Goal: Information Seeking & Learning: Learn about a topic

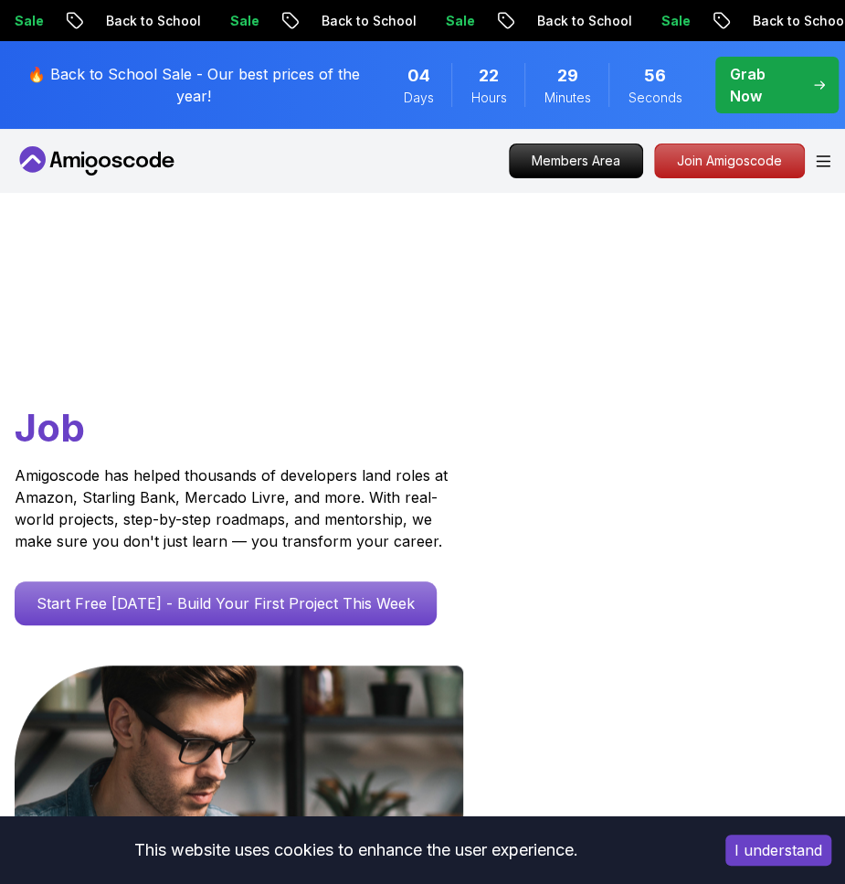
click at [728, 169] on p "Join Amigoscode" at bounding box center [729, 160] width 149 height 33
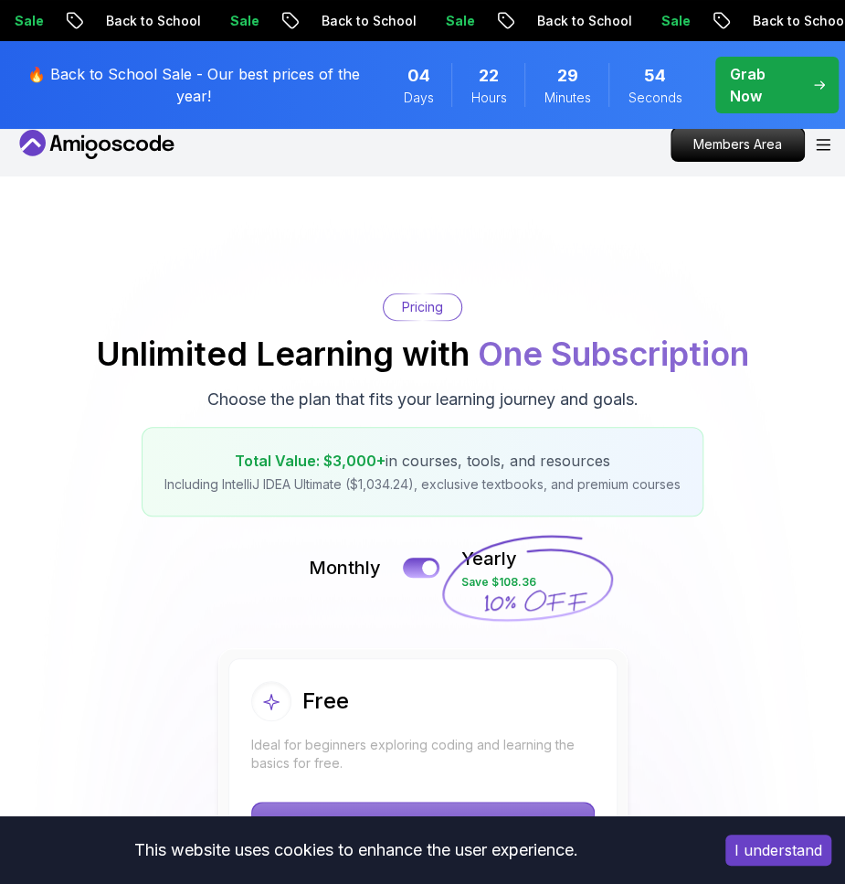
drag, startPoint x: 558, startPoint y: 372, endPoint x: 612, endPoint y: 347, distance: 60.1
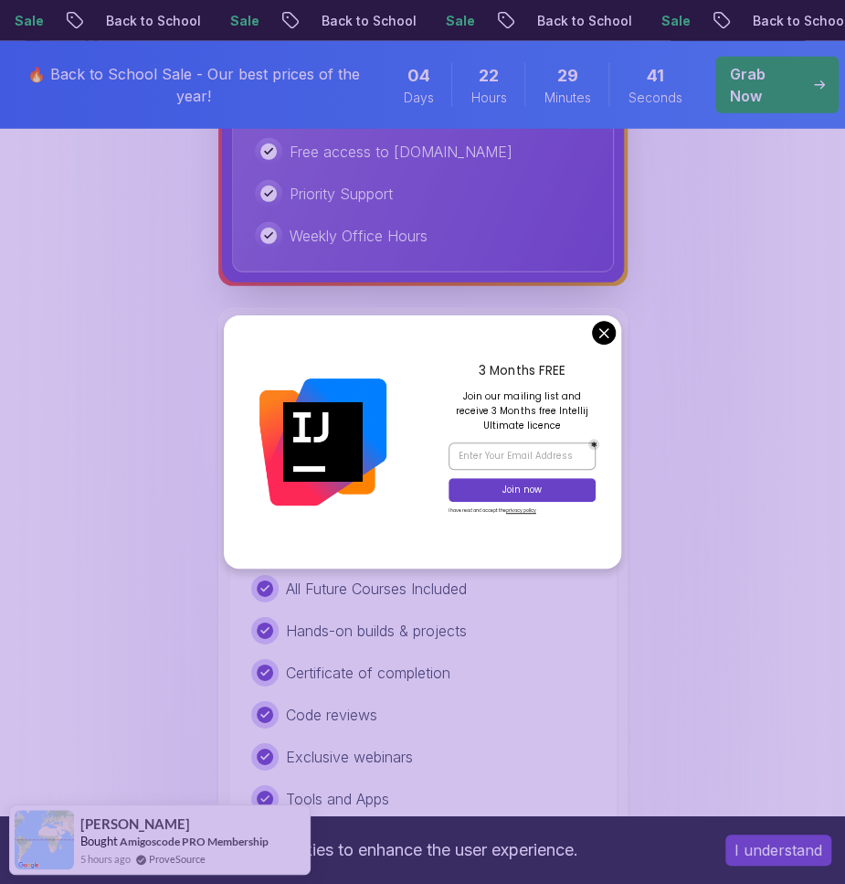
scroll to position [1796, 0]
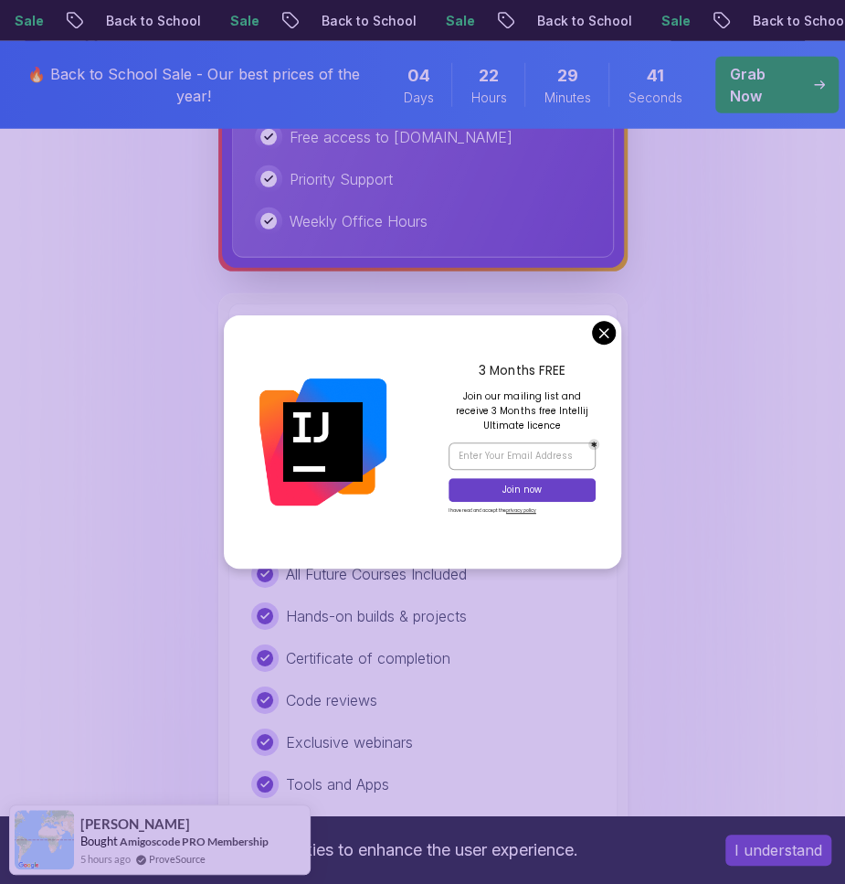
drag, startPoint x: 762, startPoint y: 349, endPoint x: 615, endPoint y: 390, distance: 152.8
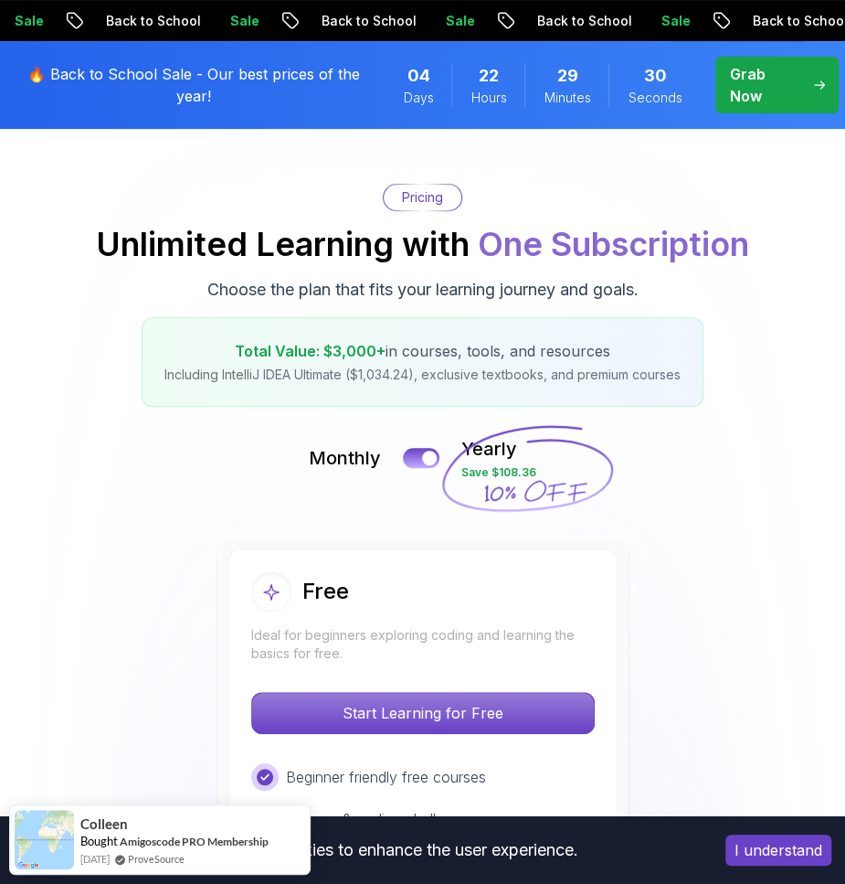
scroll to position [0, 0]
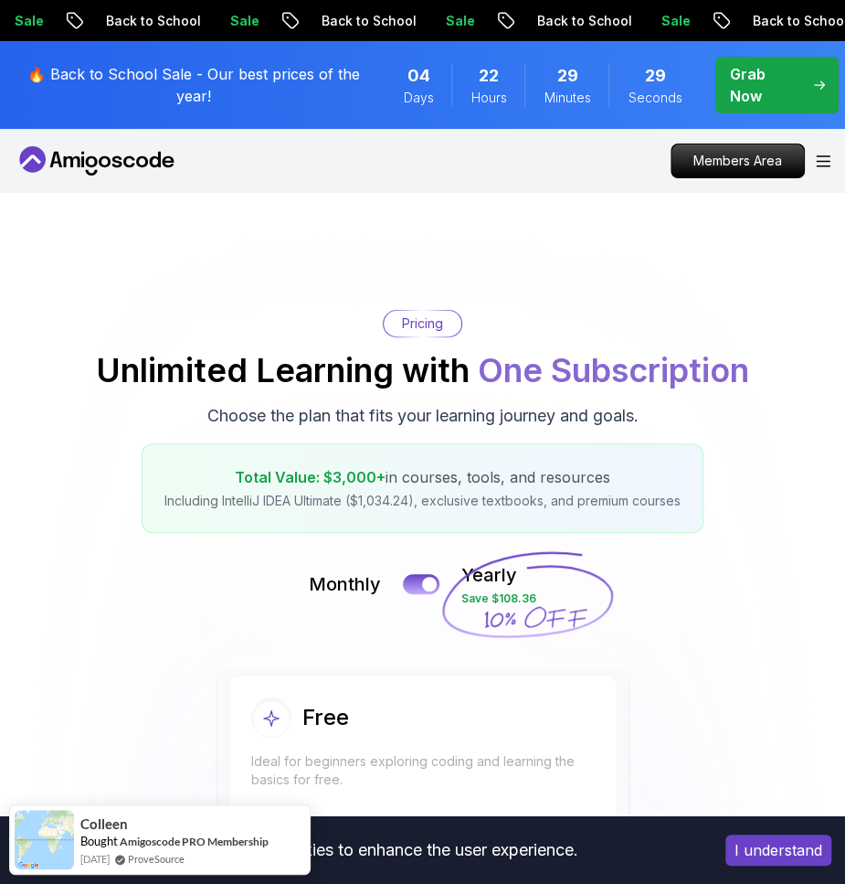
drag, startPoint x: 701, startPoint y: 522, endPoint x: 515, endPoint y: 41, distance: 515.6
click at [827, 159] on icon "Open Menu" at bounding box center [823, 161] width 15 height 12
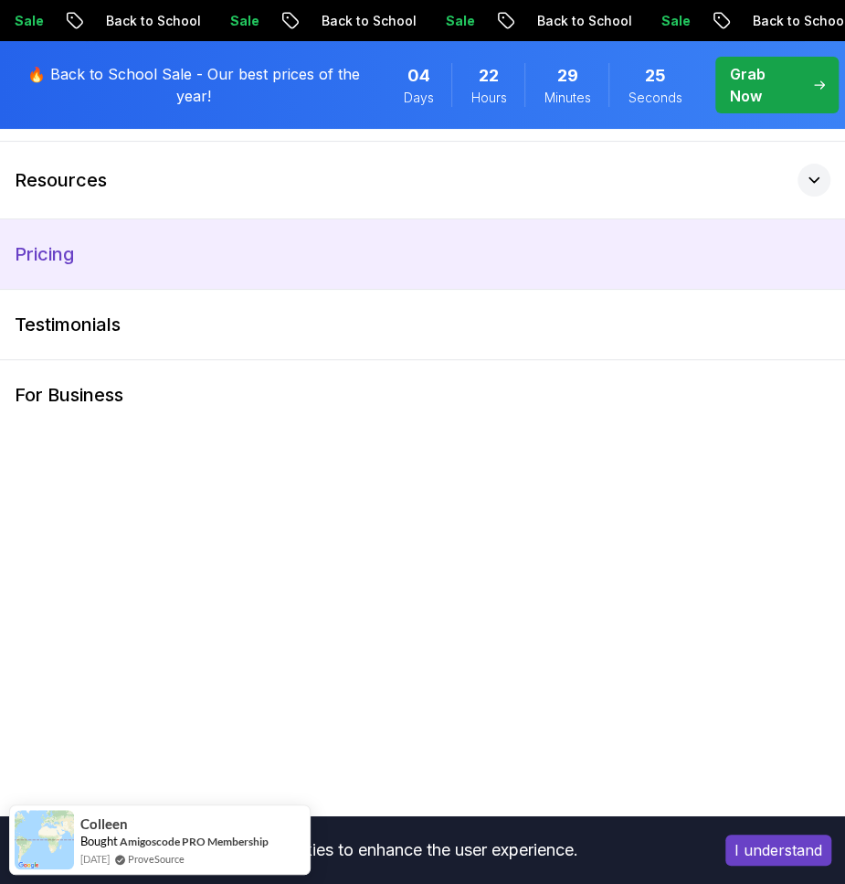
click at [182, 239] on link "Pricing" at bounding box center [422, 253] width 845 height 69
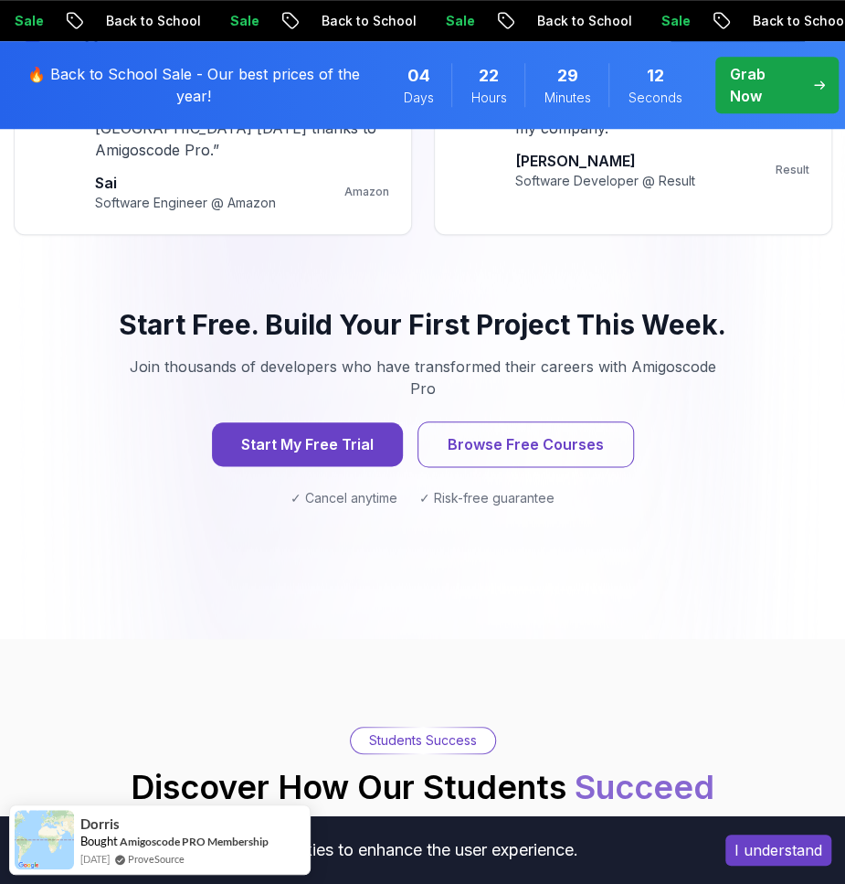
scroll to position [3042, 0]
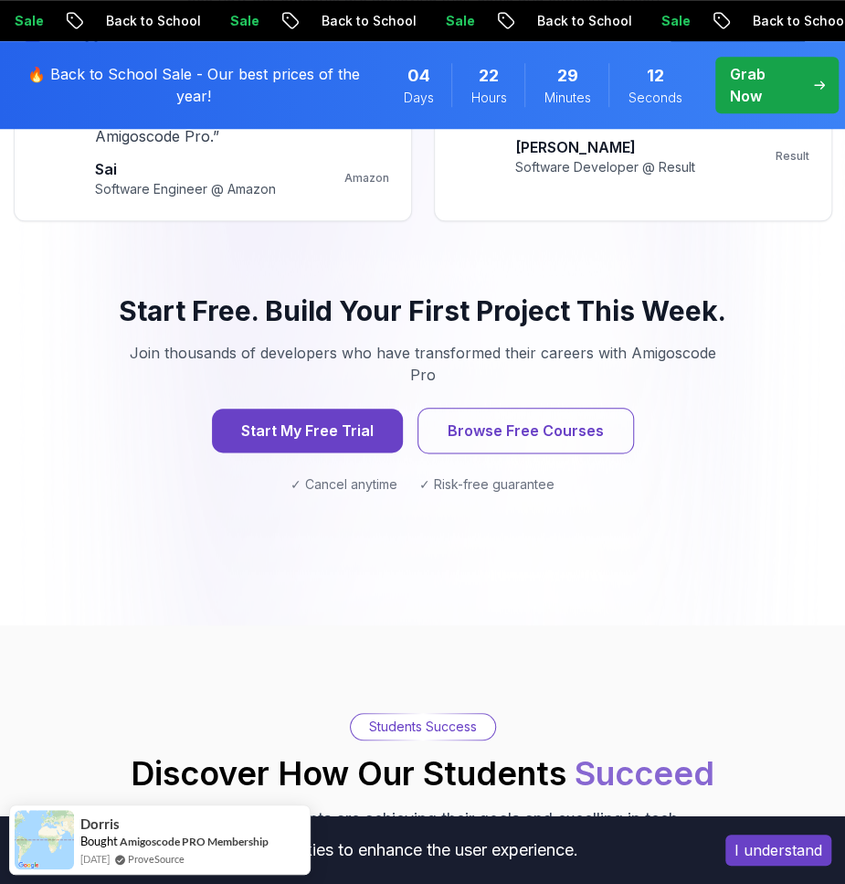
drag, startPoint x: 655, startPoint y: 390, endPoint x: 615, endPoint y: 356, distance: 53.1
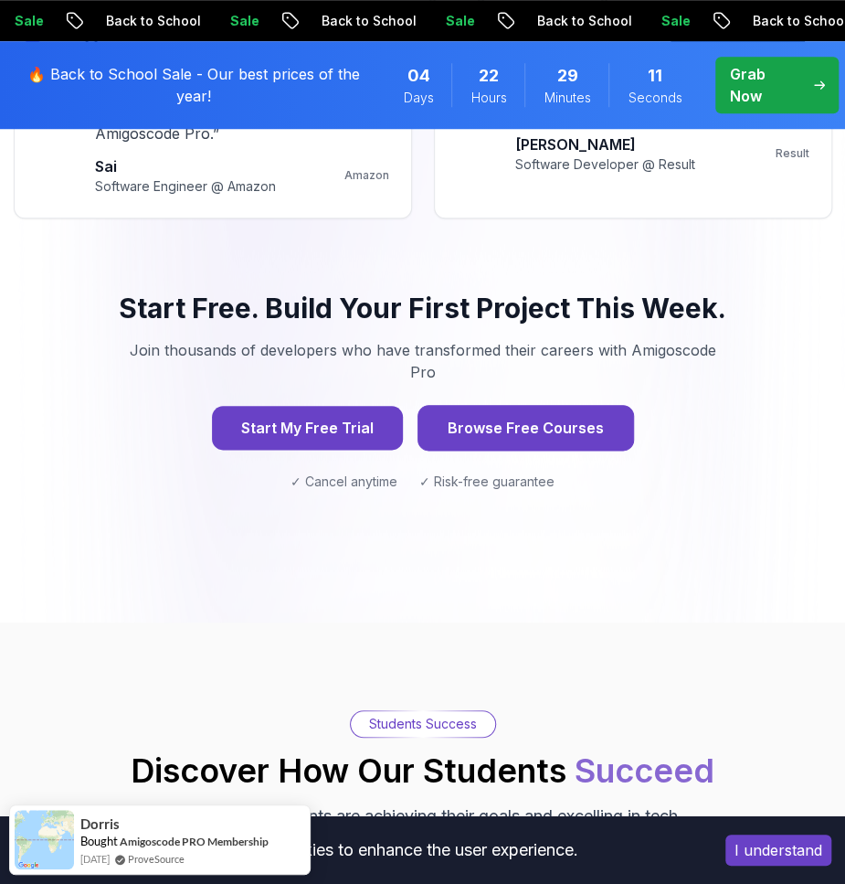
click at [604, 405] on button "Browse Free Courses" at bounding box center [526, 428] width 217 height 46
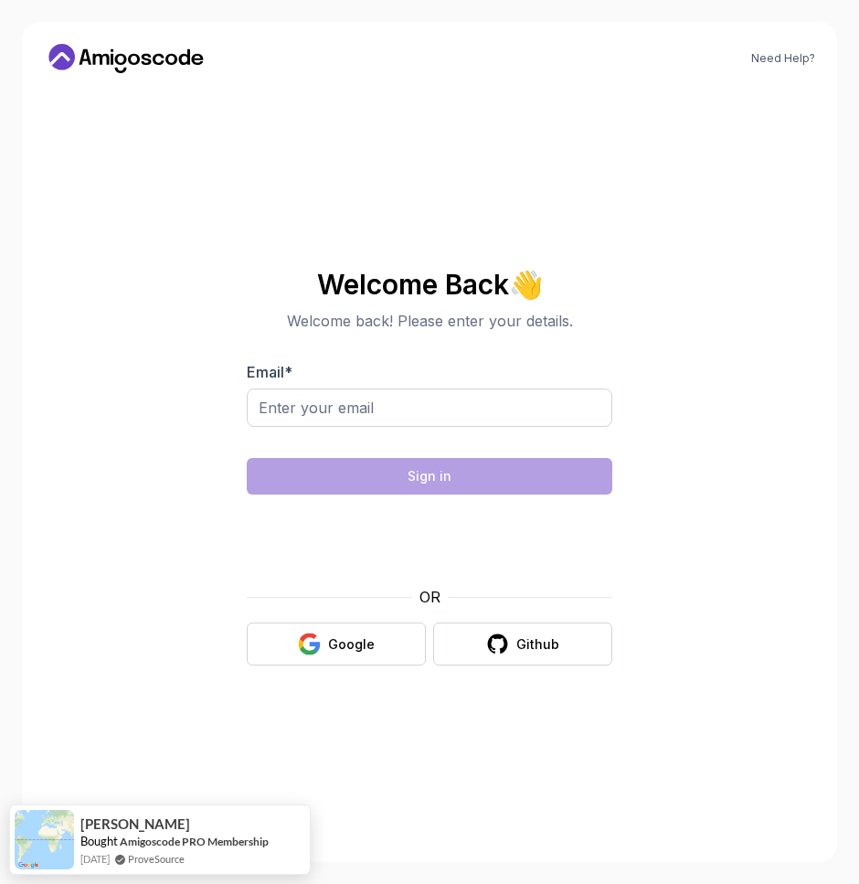
click at [119, 59] on icon at bounding box center [126, 58] width 165 height 29
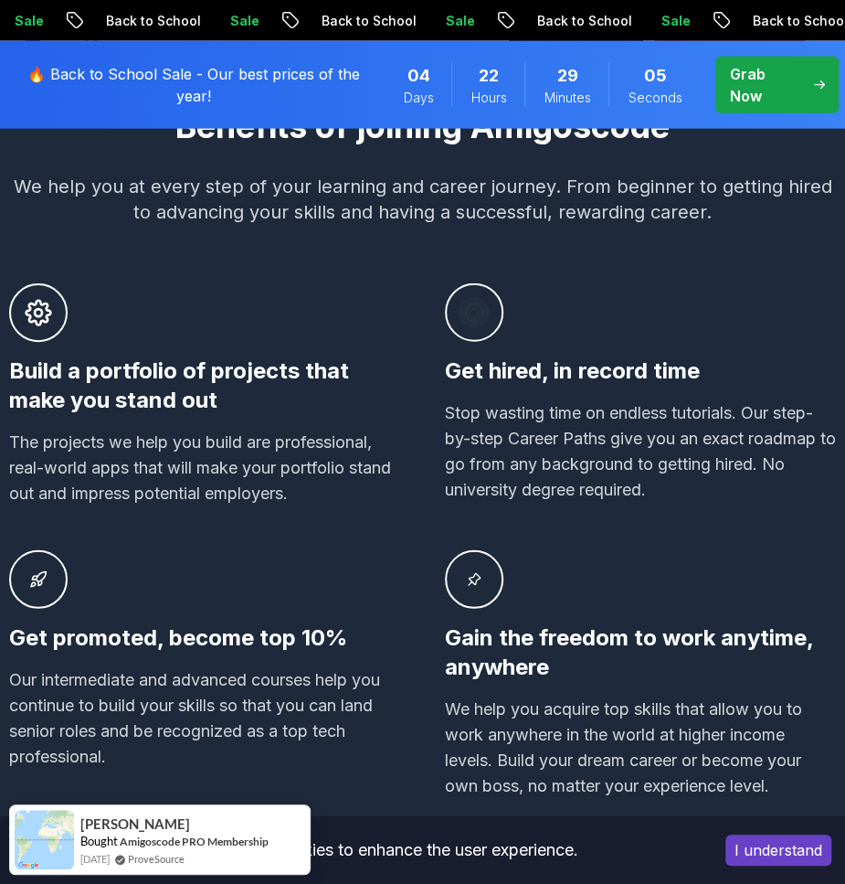
scroll to position [1529, 0]
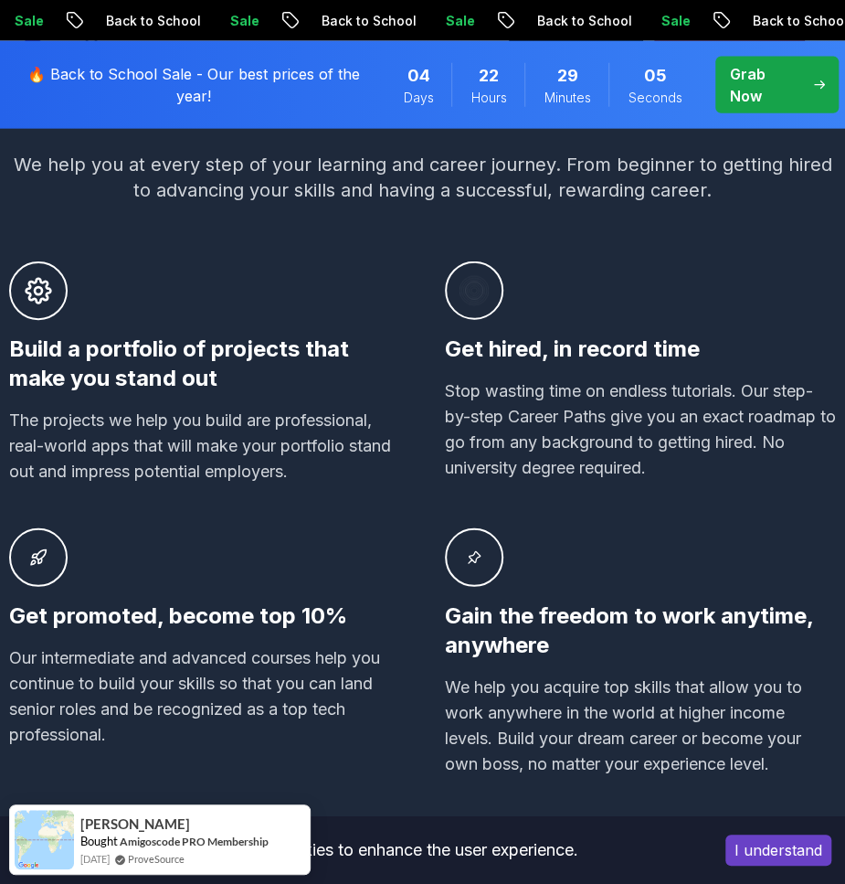
drag, startPoint x: 406, startPoint y: 536, endPoint x: 48, endPoint y: 514, distance: 359.0
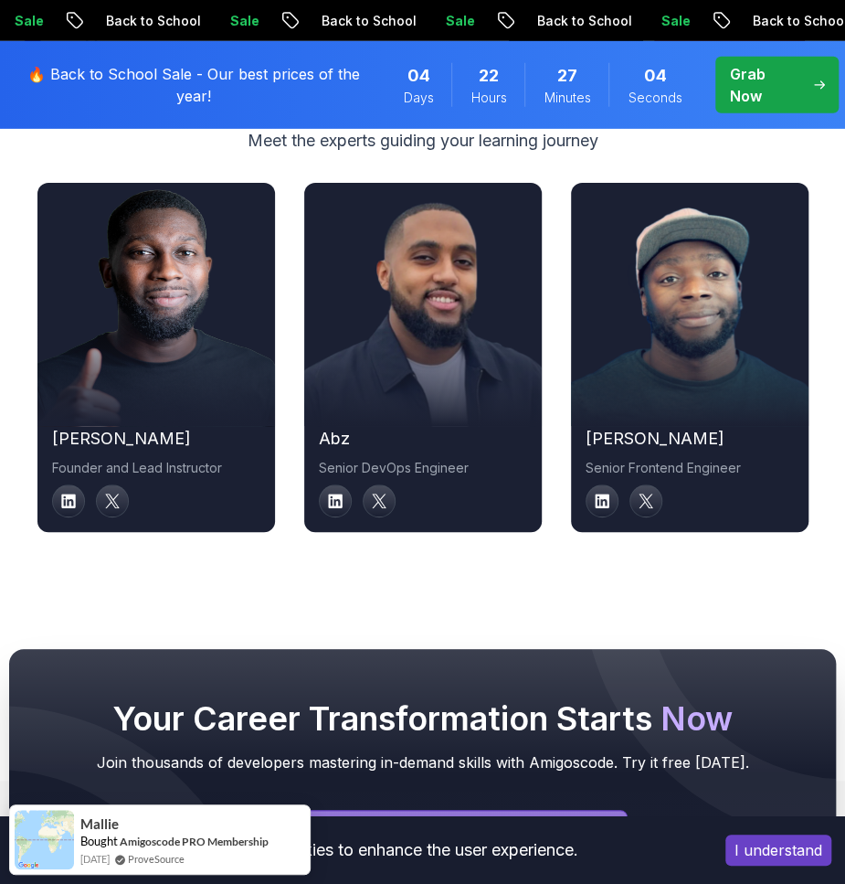
drag, startPoint x: 312, startPoint y: 515, endPoint x: 248, endPoint y: 511, distance: 64.1
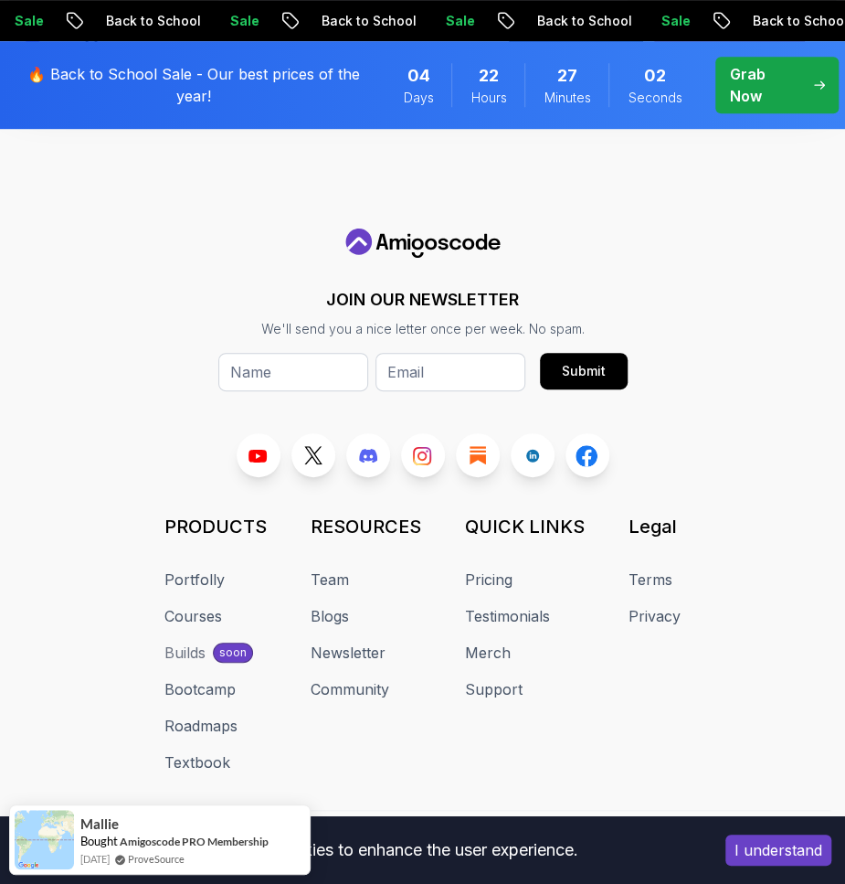
drag, startPoint x: 342, startPoint y: 590, endPoint x: 133, endPoint y: 618, distance: 210.3
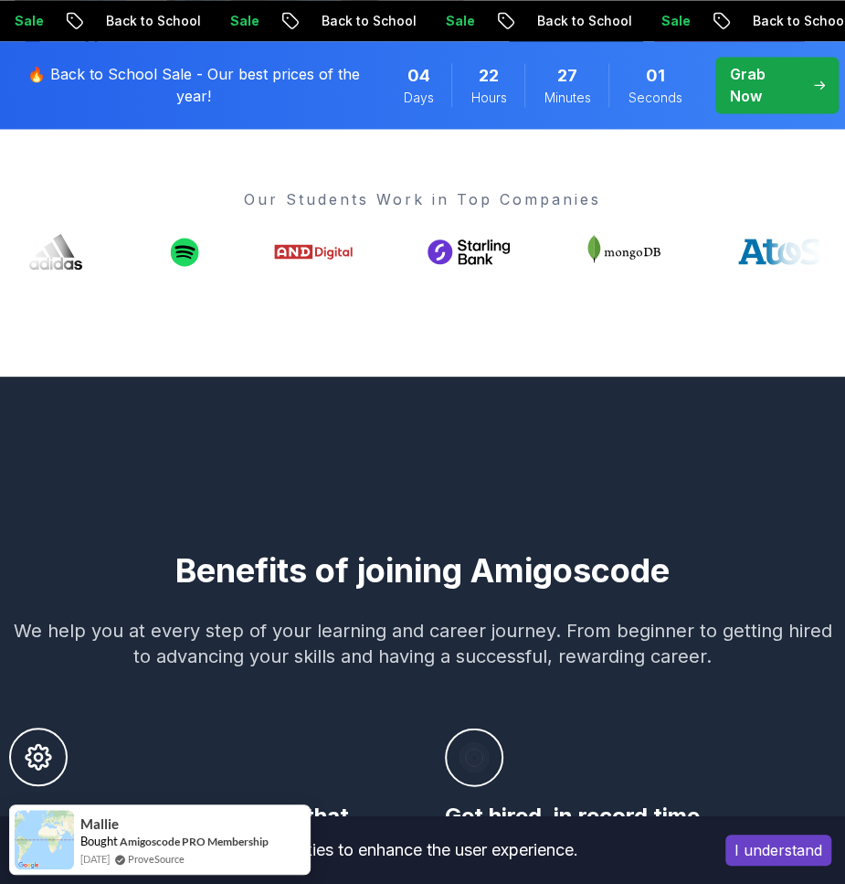
scroll to position [0, 0]
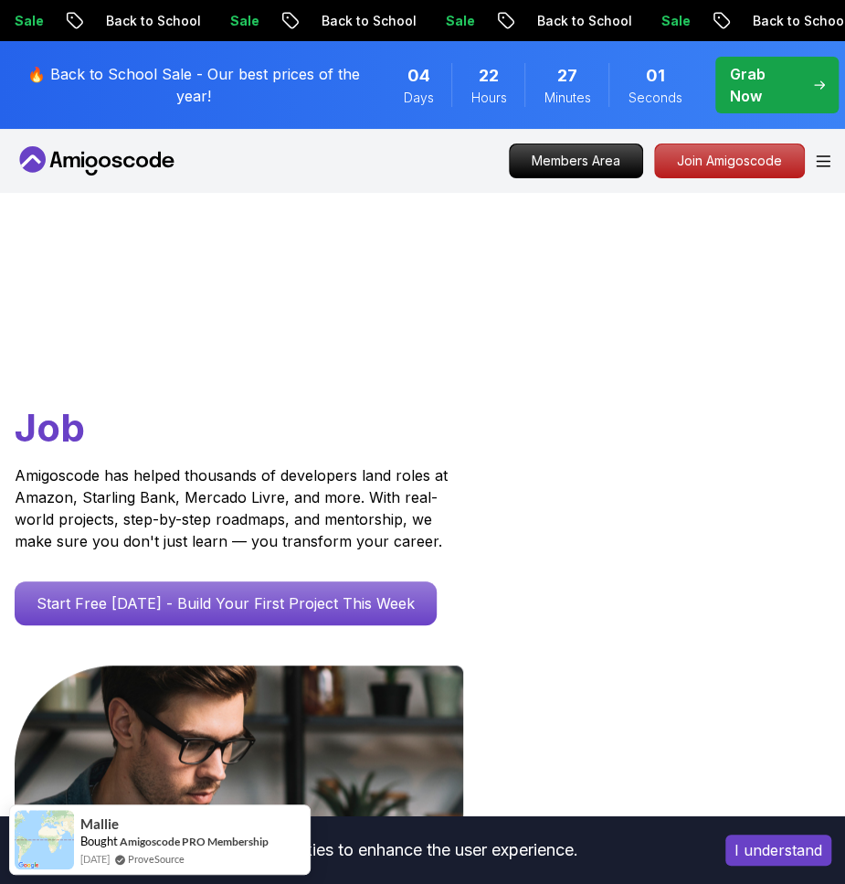
drag, startPoint x: 136, startPoint y: 666, endPoint x: 273, endPoint y: 98, distance: 584.8
click at [816, 162] on div "Members Area Join Amigoscode" at bounding box center [670, 160] width 322 height 35
click at [819, 159] on icon "Open Menu" at bounding box center [823, 161] width 15 height 12
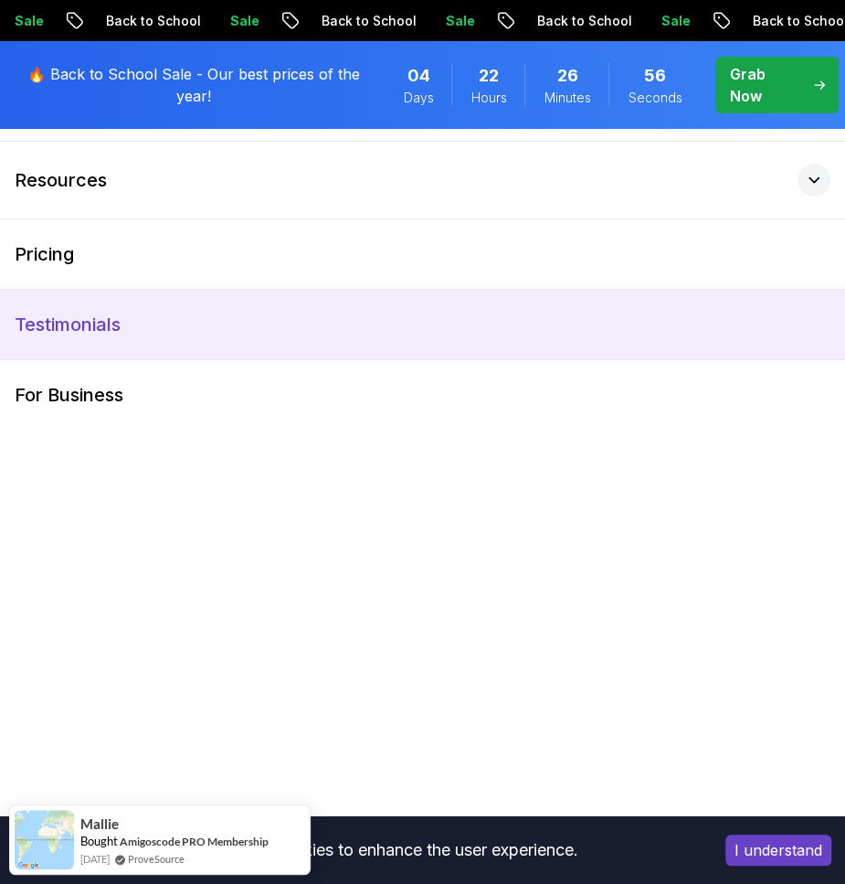
drag, startPoint x: 819, startPoint y: 159, endPoint x: 367, endPoint y: 297, distance: 472.1
click at [429, 295] on div "Products Resources Pricing Testimonials For Business" at bounding box center [422, 247] width 845 height 366
click at [242, 326] on link "Testimonials" at bounding box center [422, 324] width 845 height 69
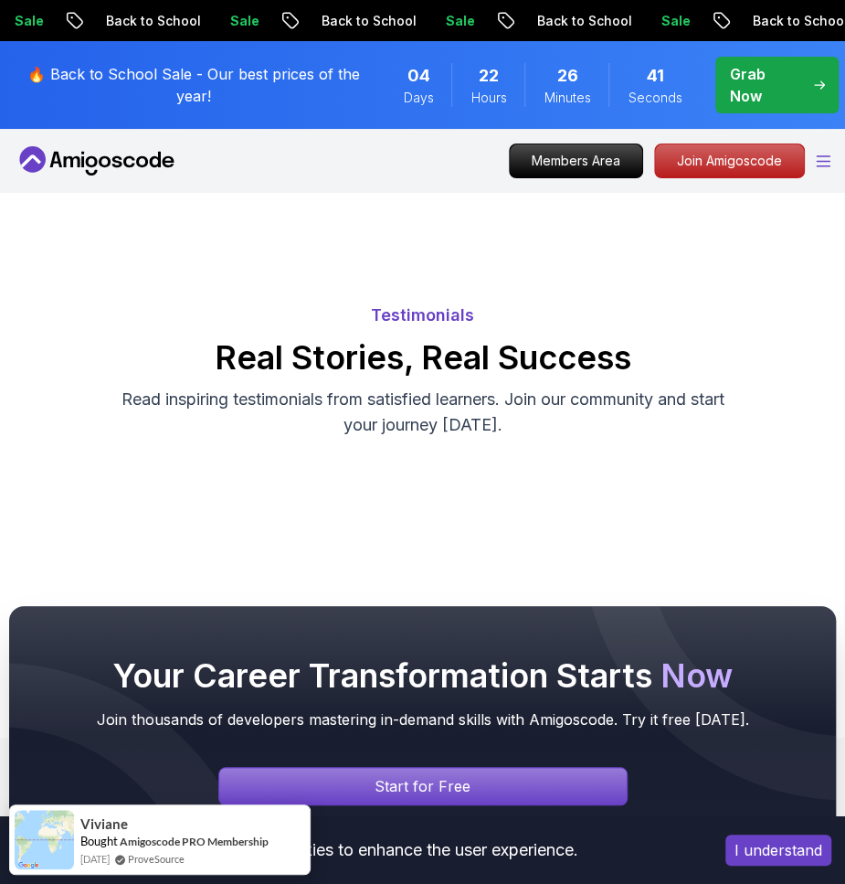
click at [817, 156] on icon "Open Menu" at bounding box center [823, 161] width 13 height 10
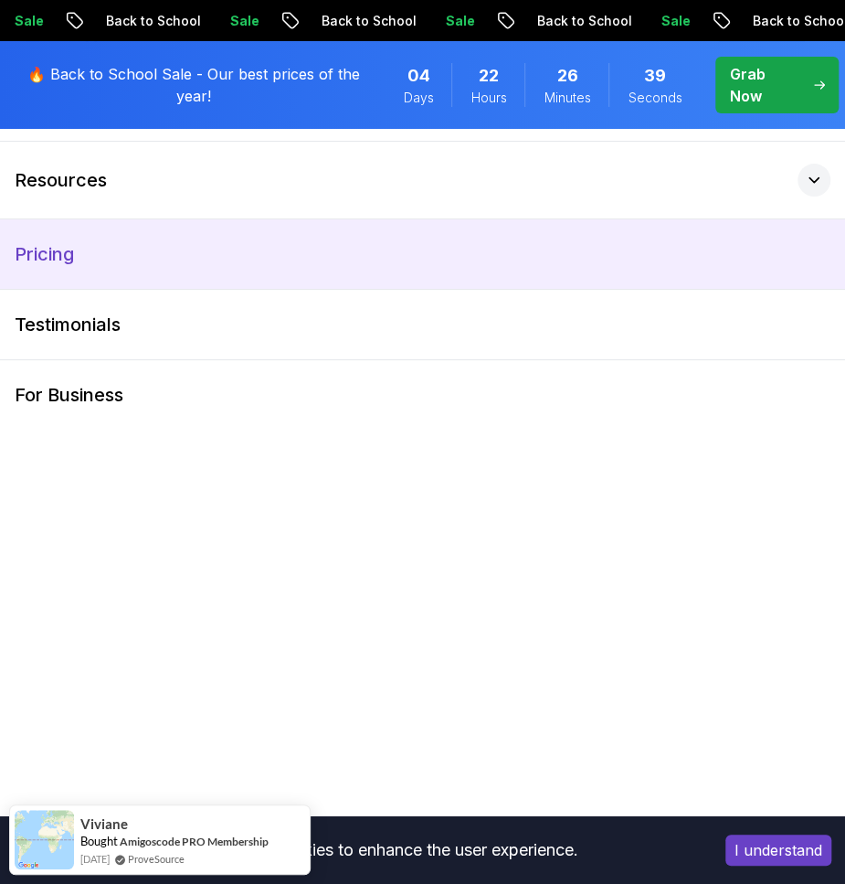
click at [400, 250] on link "Pricing" at bounding box center [422, 253] width 845 height 69
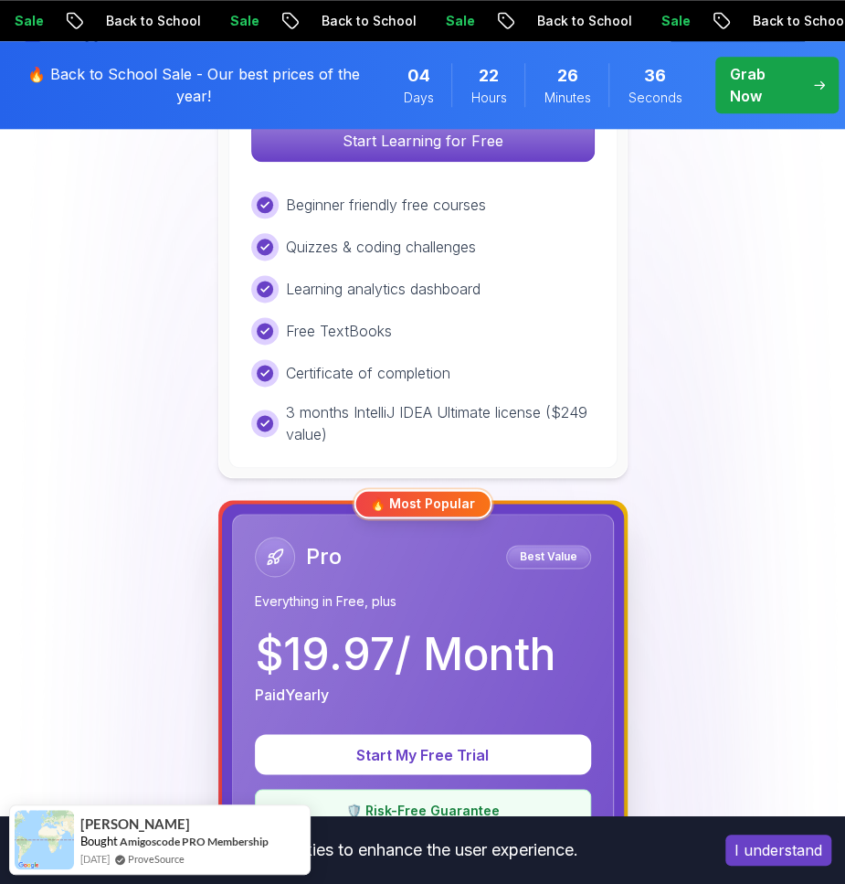
scroll to position [571, 0]
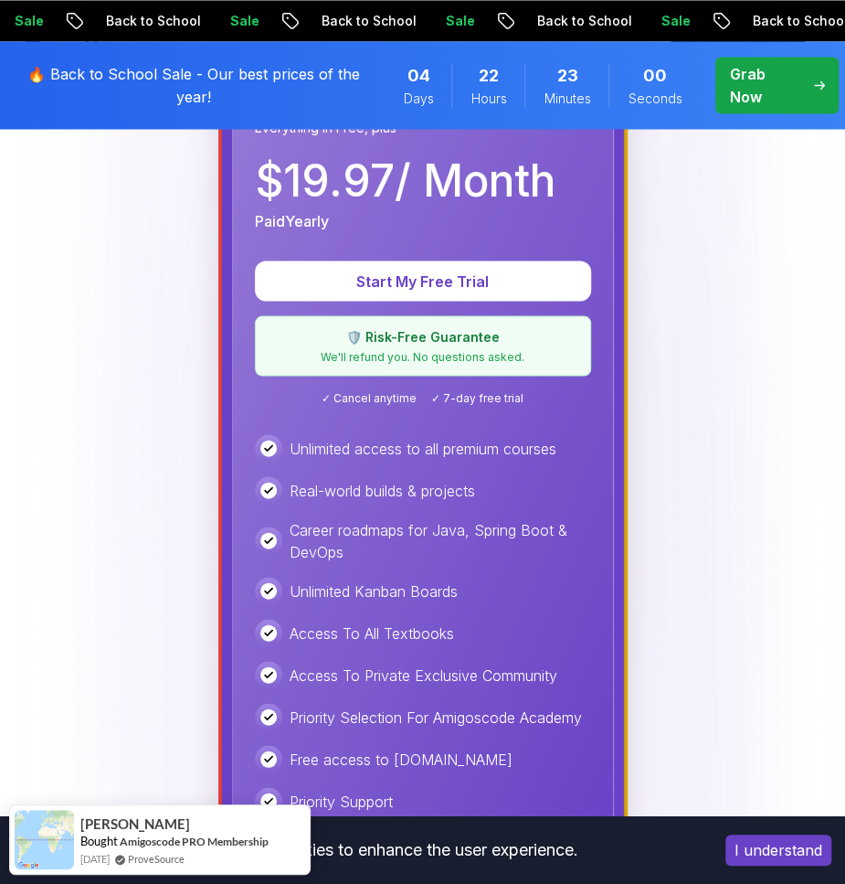
drag, startPoint x: 168, startPoint y: 478, endPoint x: 80, endPoint y: 524, distance: 99.7
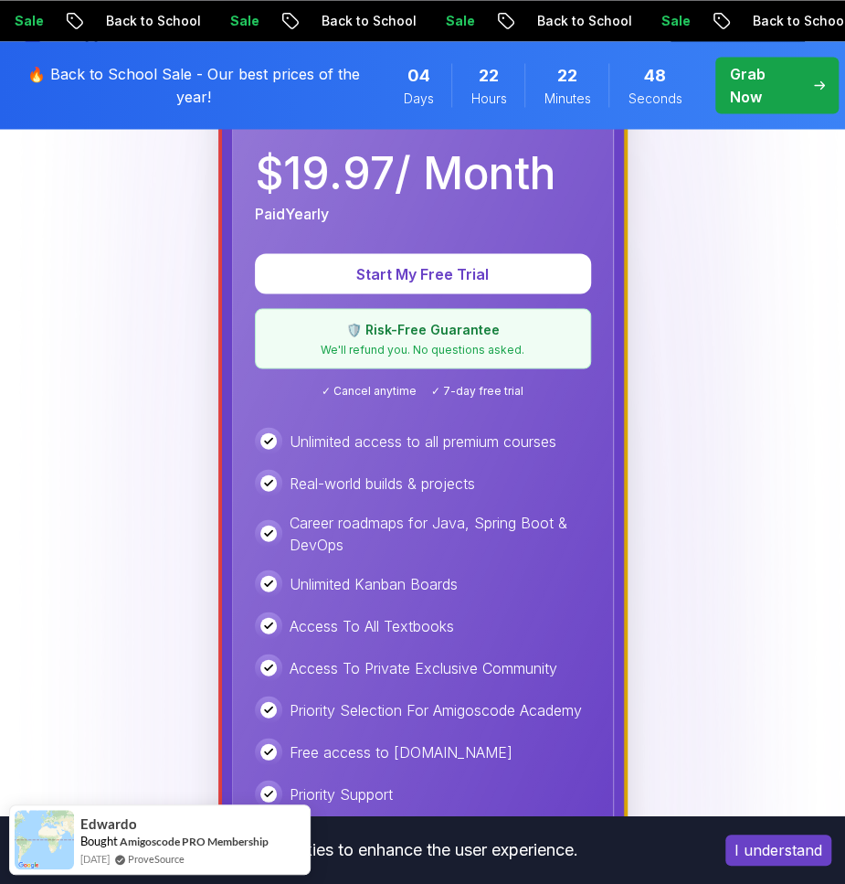
scroll to position [1195, 0]
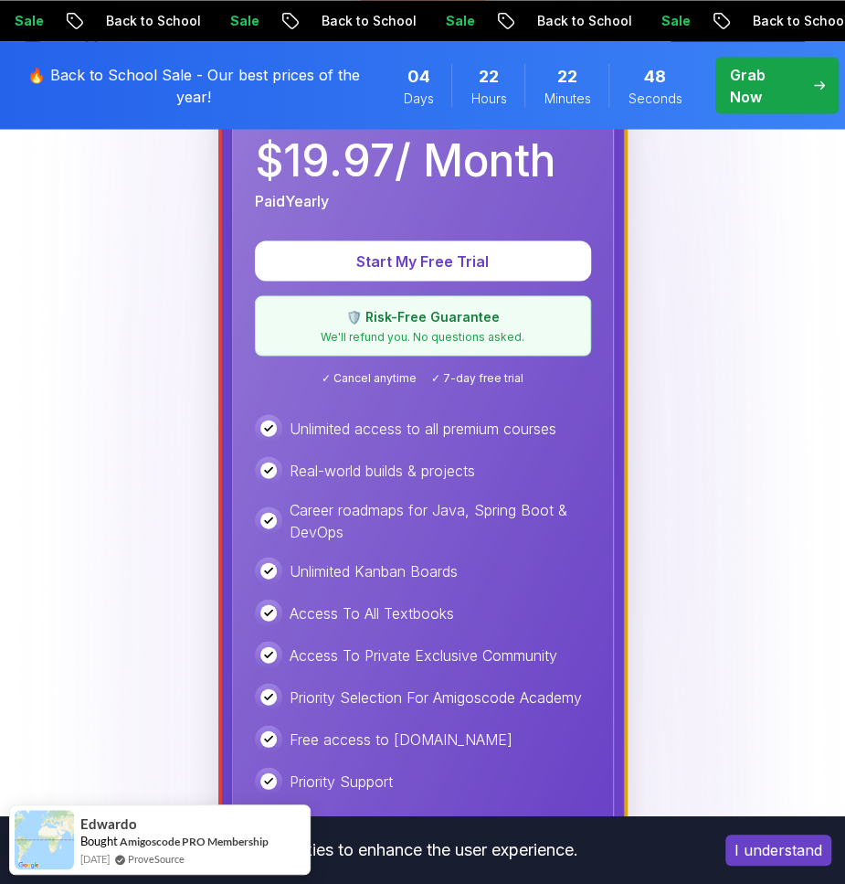
drag, startPoint x: 147, startPoint y: 561, endPoint x: 119, endPoint y: 615, distance: 60.9
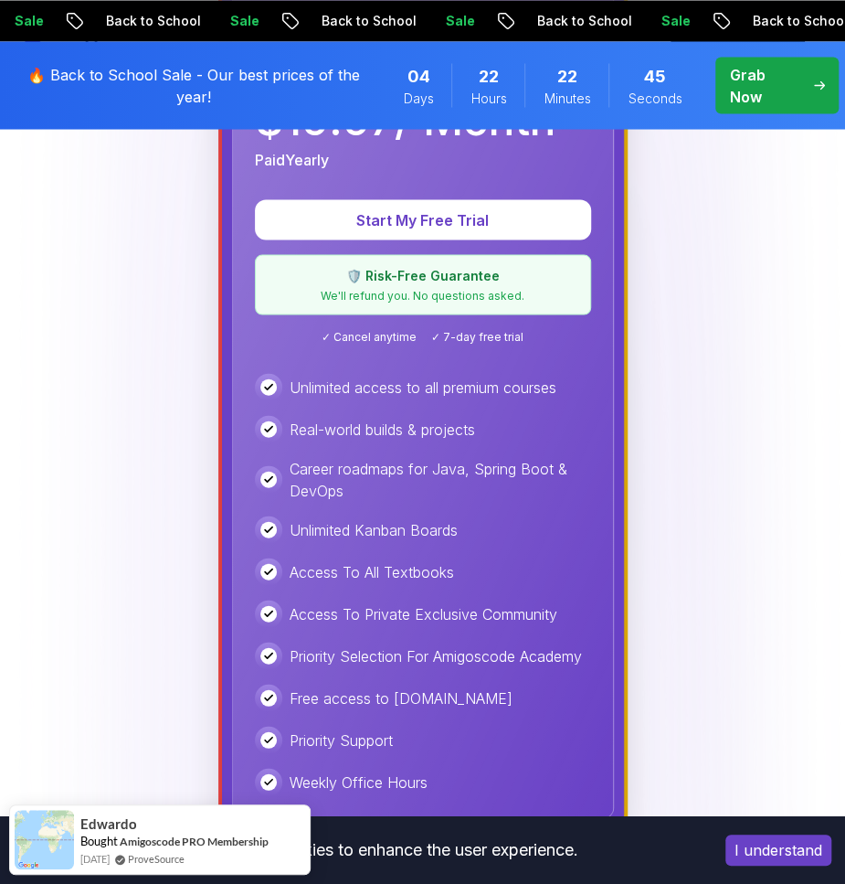
scroll to position [1239, 0]
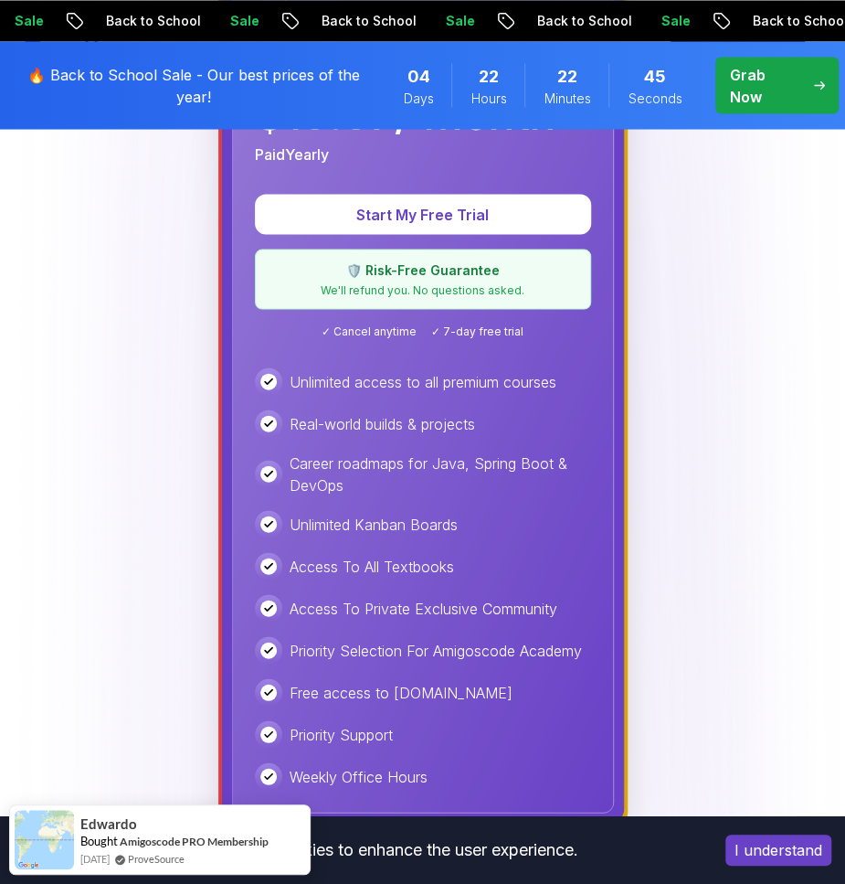
drag, startPoint x: 119, startPoint y: 615, endPoint x: 125, endPoint y: 648, distance: 33.5
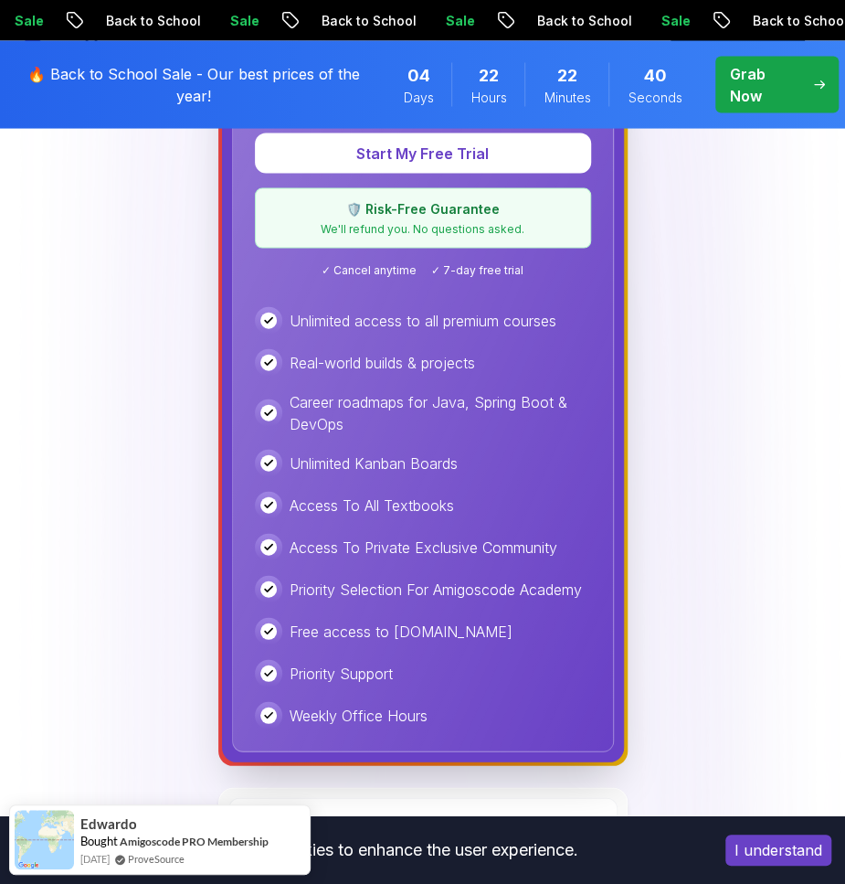
scroll to position [1304, 0]
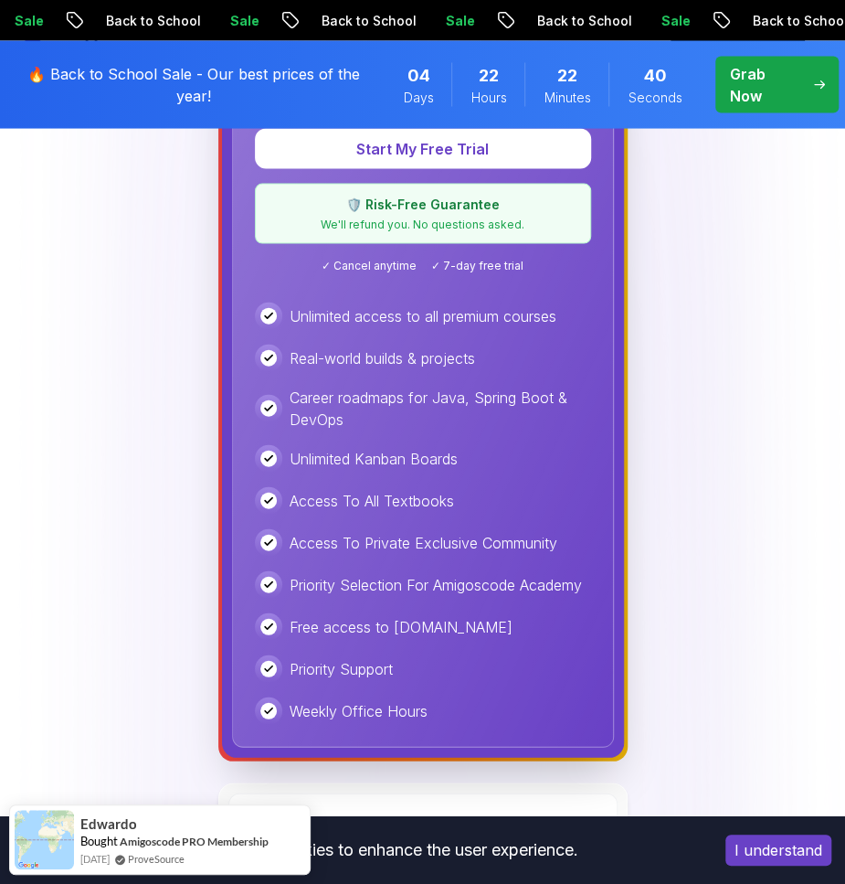
drag, startPoint x: 144, startPoint y: 569, endPoint x: 132, endPoint y: 592, distance: 26.2
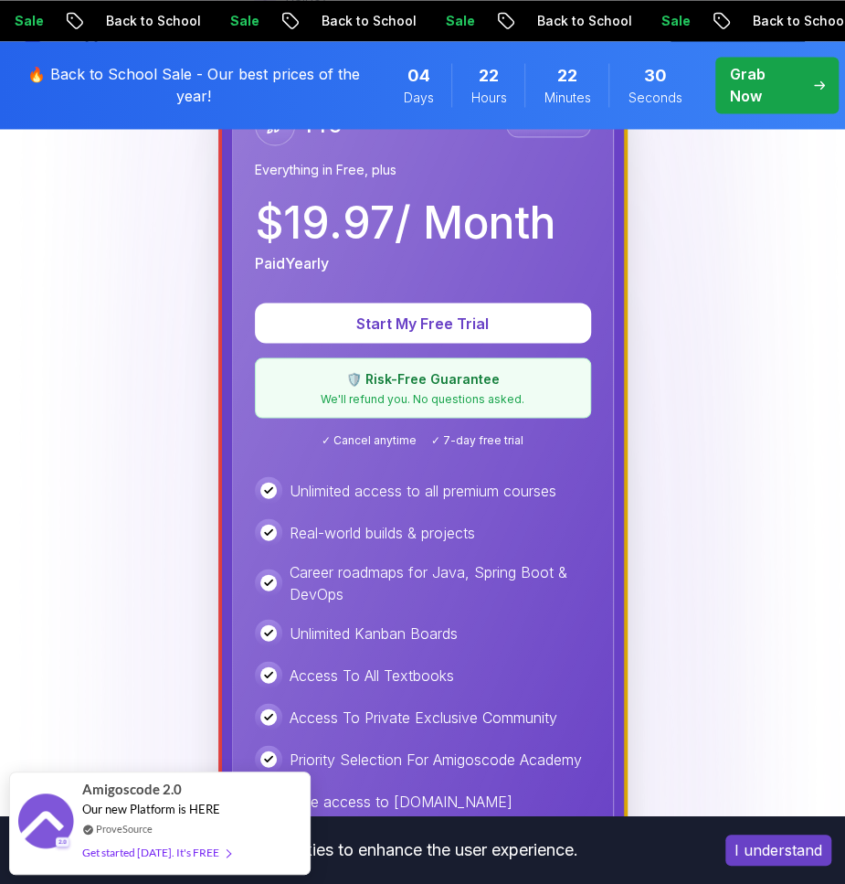
scroll to position [1130, 0]
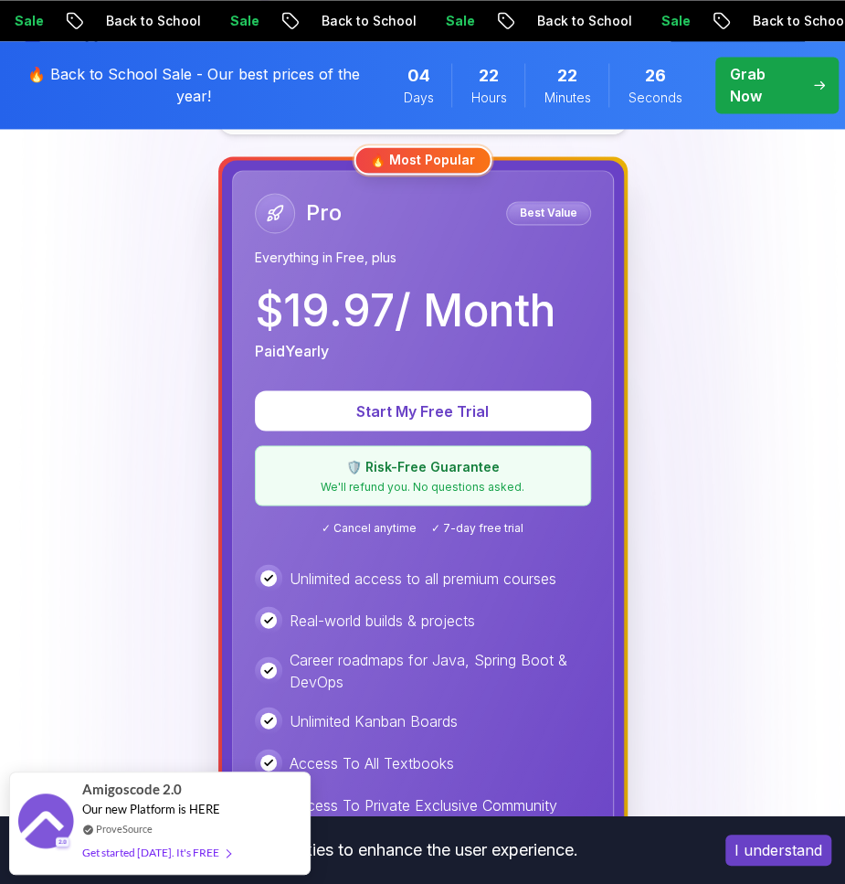
drag, startPoint x: 121, startPoint y: 574, endPoint x: 159, endPoint y: 486, distance: 95.8
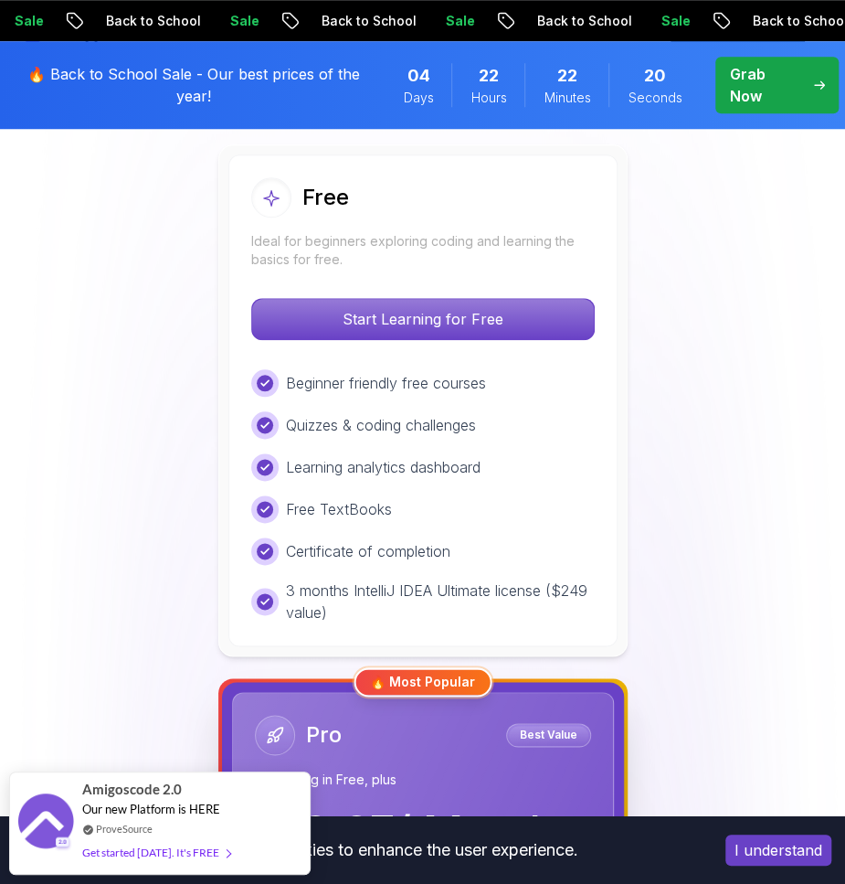
scroll to position [0, 0]
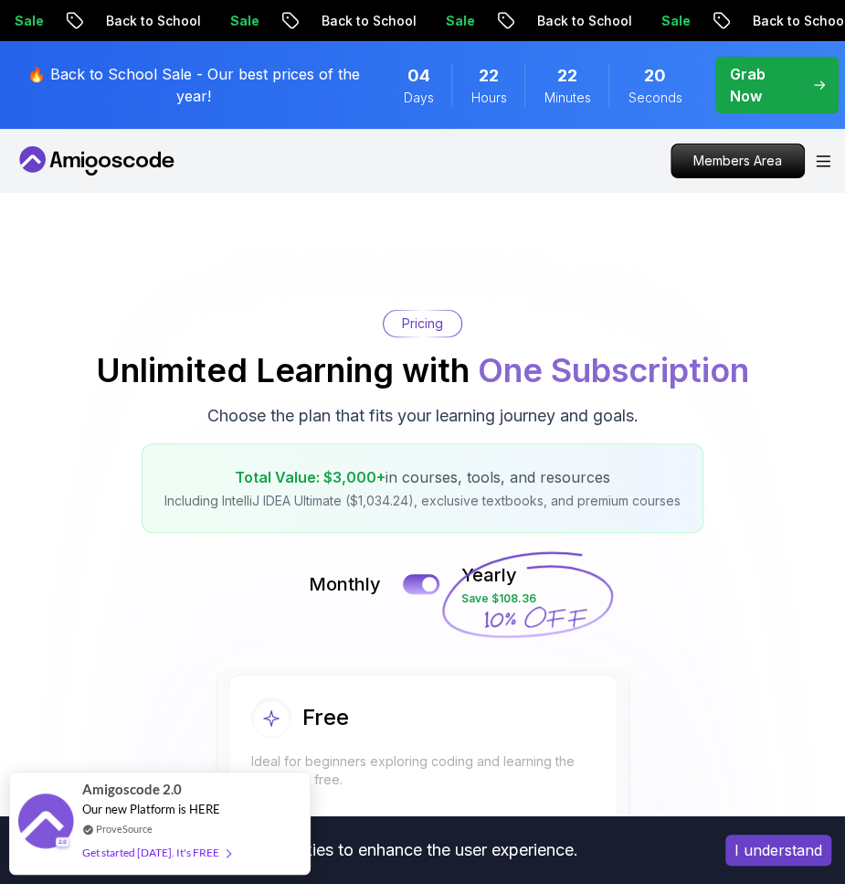
drag, startPoint x: 156, startPoint y: 529, endPoint x: 457, endPoint y: 190, distance: 453.2
click at [820, 164] on icon "Open Menu" at bounding box center [823, 161] width 15 height 12
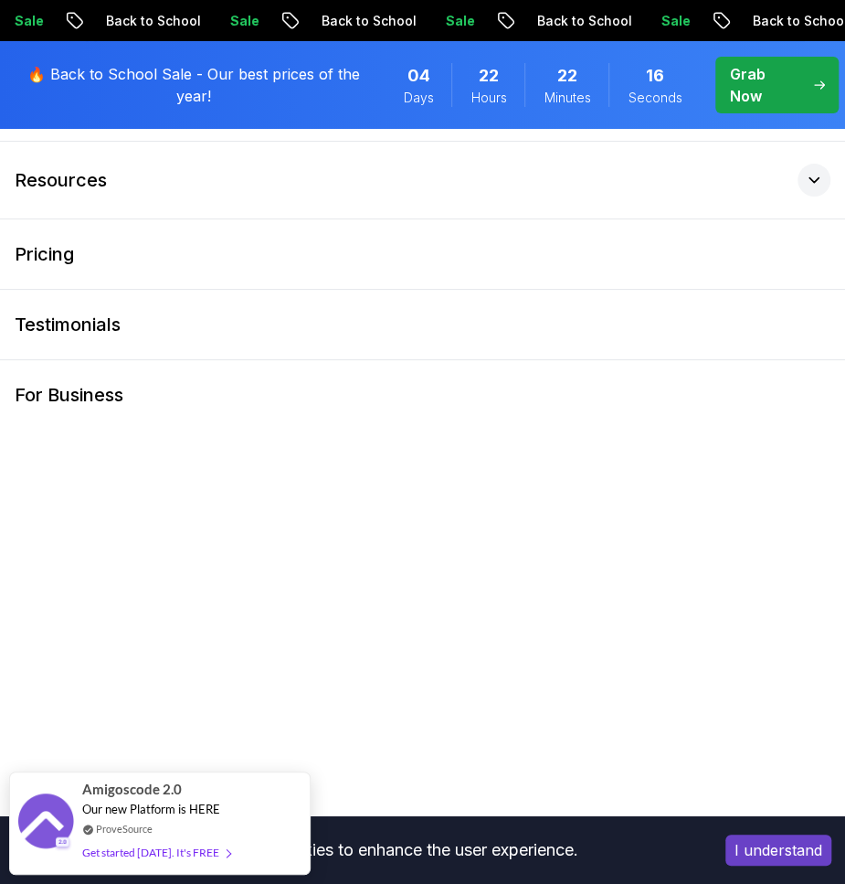
click at [820, 164] on div at bounding box center [814, 180] width 33 height 33
